Goal: Task Accomplishment & Management: Manage account settings

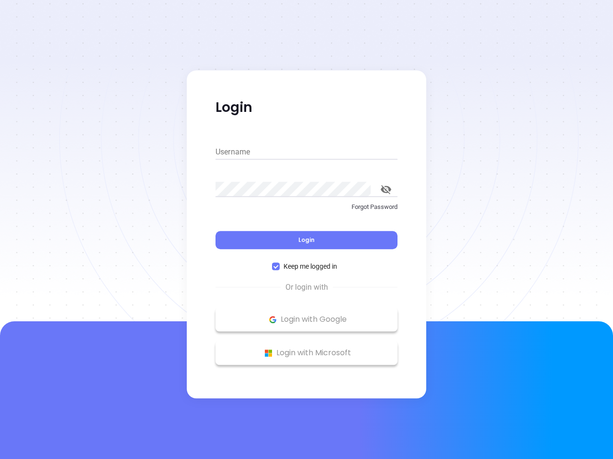
click at [306, 230] on div "Login" at bounding box center [306, 235] width 182 height 30
click at [306, 152] on input "Username" at bounding box center [306, 152] width 182 height 15
click at [386, 190] on icon "toggle password visibility" at bounding box center [385, 189] width 11 height 9
click at [306, 240] on span "Login" at bounding box center [306, 240] width 16 height 8
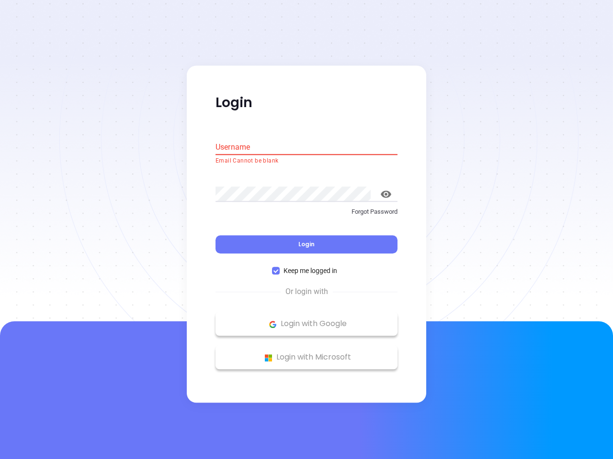
click at [306, 267] on span "Keep me logged in" at bounding box center [309, 271] width 61 height 11
click at [279, 268] on input "Keep me logged in" at bounding box center [276, 272] width 8 height 8
checkbox input "false"
click at [306, 320] on p "Login with Google" at bounding box center [306, 324] width 172 height 14
click at [306, 353] on p "Login with Microsoft" at bounding box center [306, 358] width 172 height 14
